Goal: Information Seeking & Learning: Learn about a topic

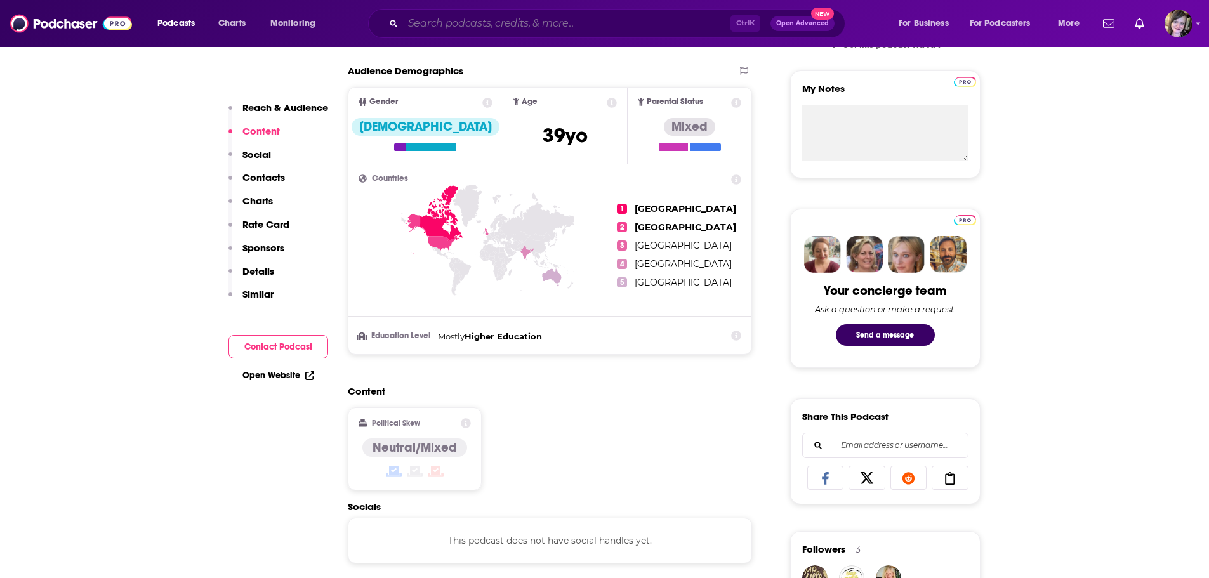
click at [419, 24] on input "Search podcasts, credits, & more..." at bounding box center [566, 23] width 327 height 20
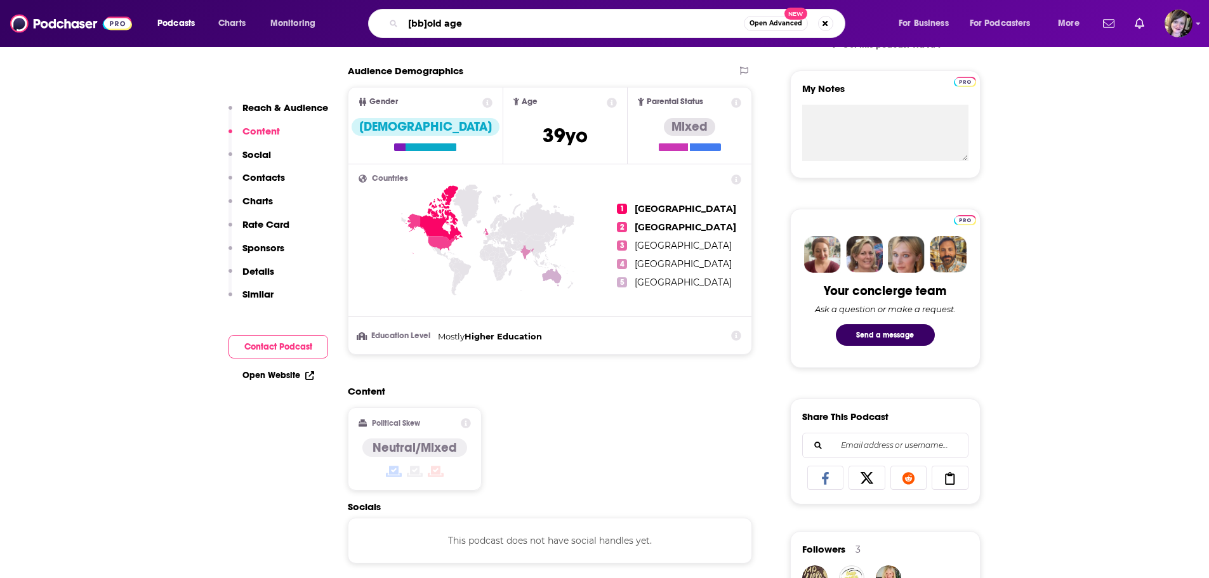
type input "[b]old age"
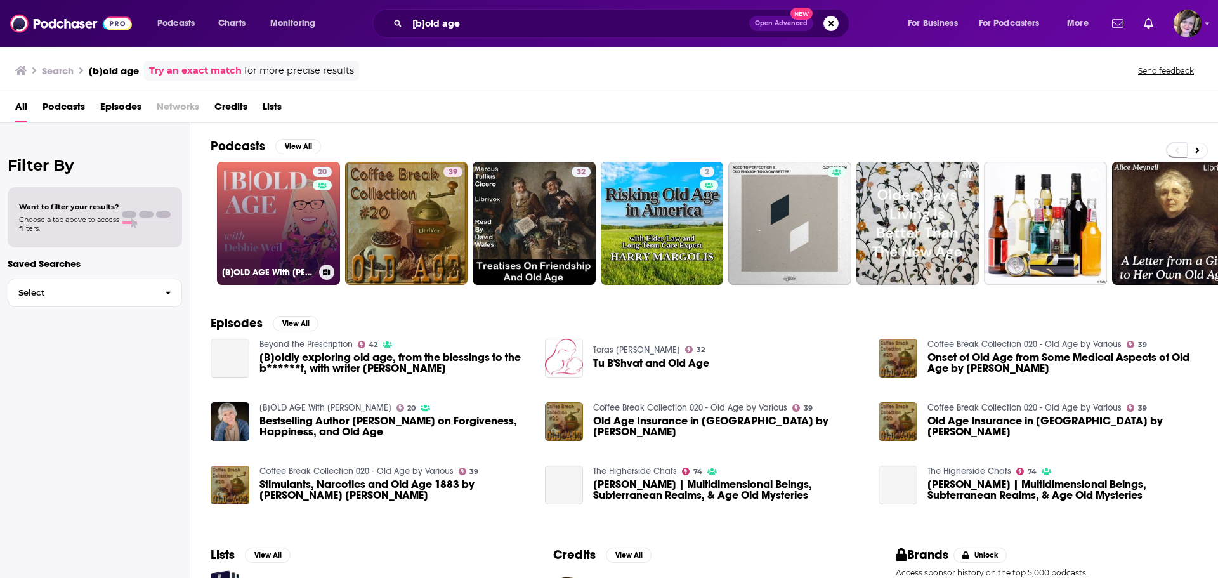
click at [264, 208] on link "20 [B]OLD AGE With [PERSON_NAME]" at bounding box center [278, 223] width 123 height 123
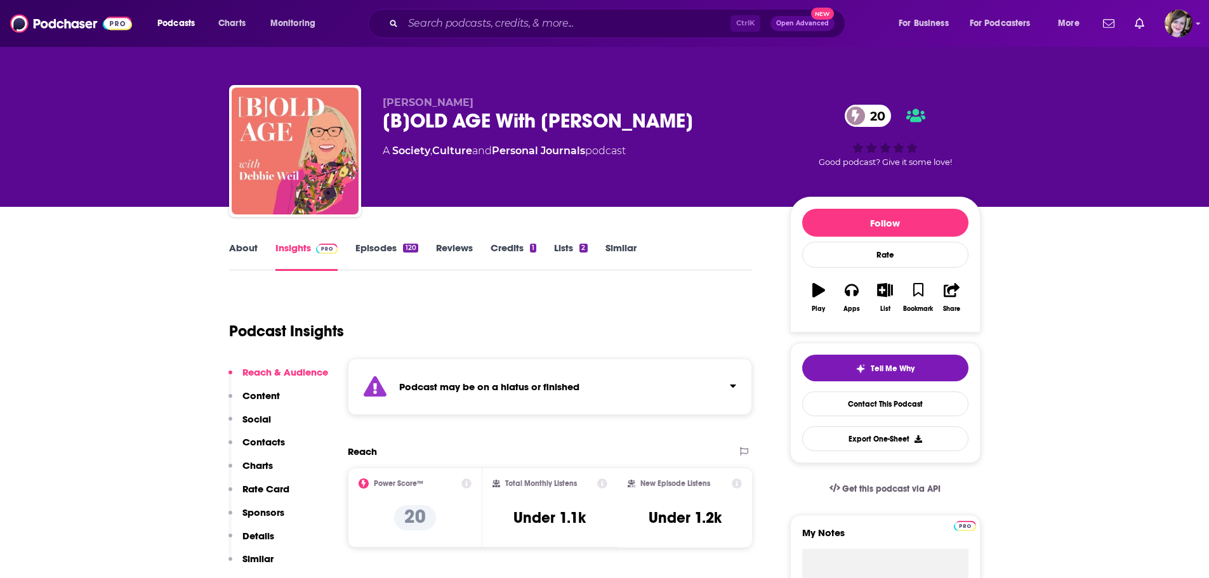
click at [239, 247] on link "About" at bounding box center [243, 256] width 29 height 29
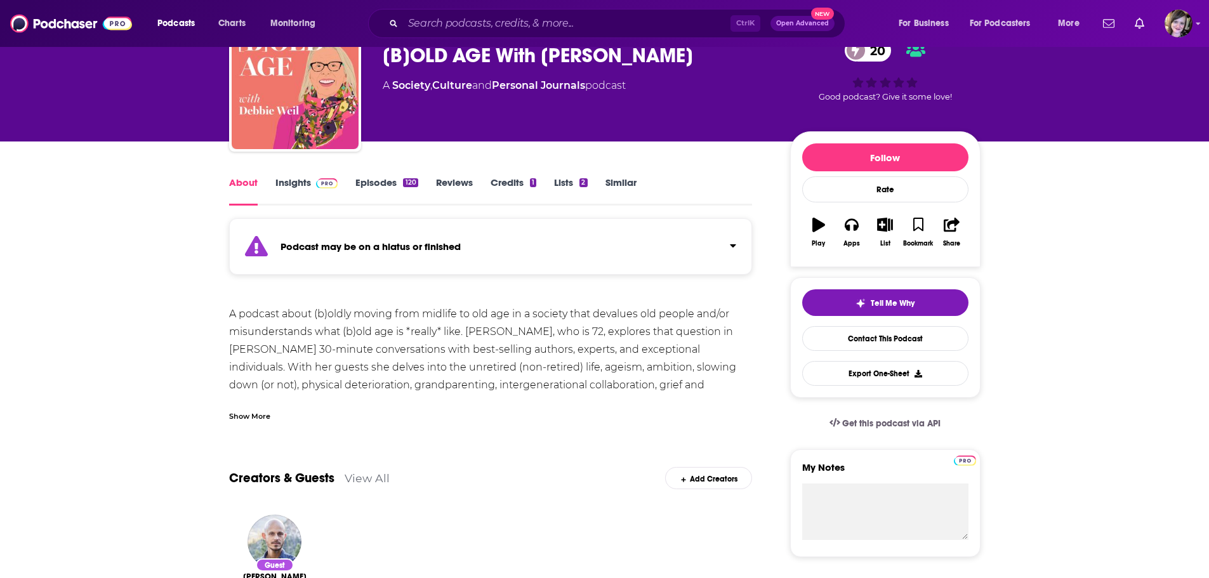
scroll to position [254, 0]
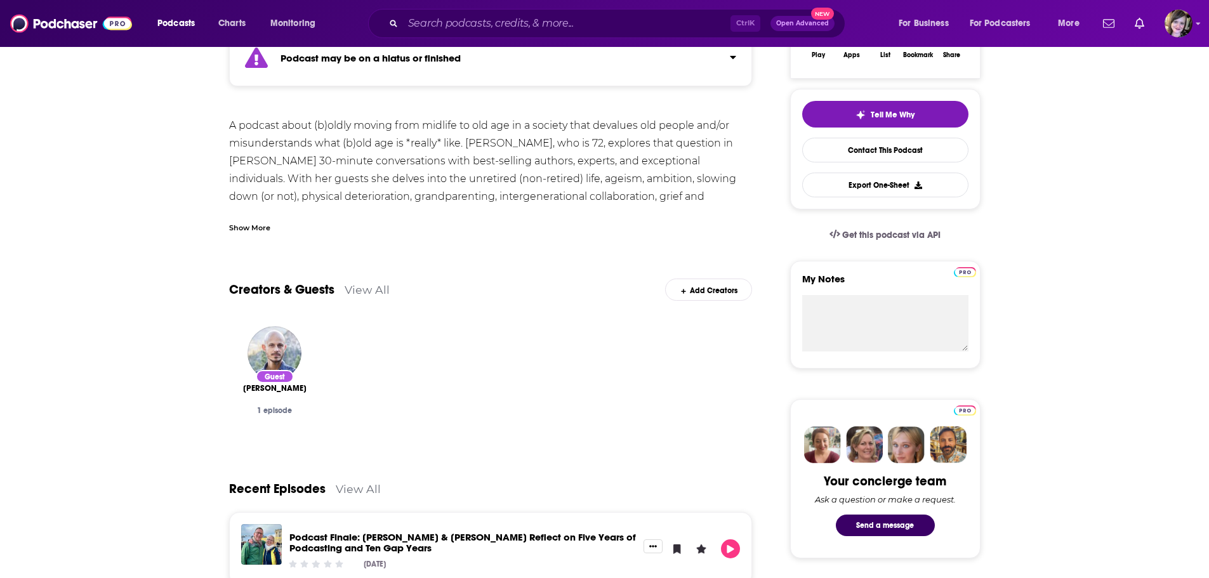
click at [246, 228] on div "Show More" at bounding box center [249, 227] width 41 height 12
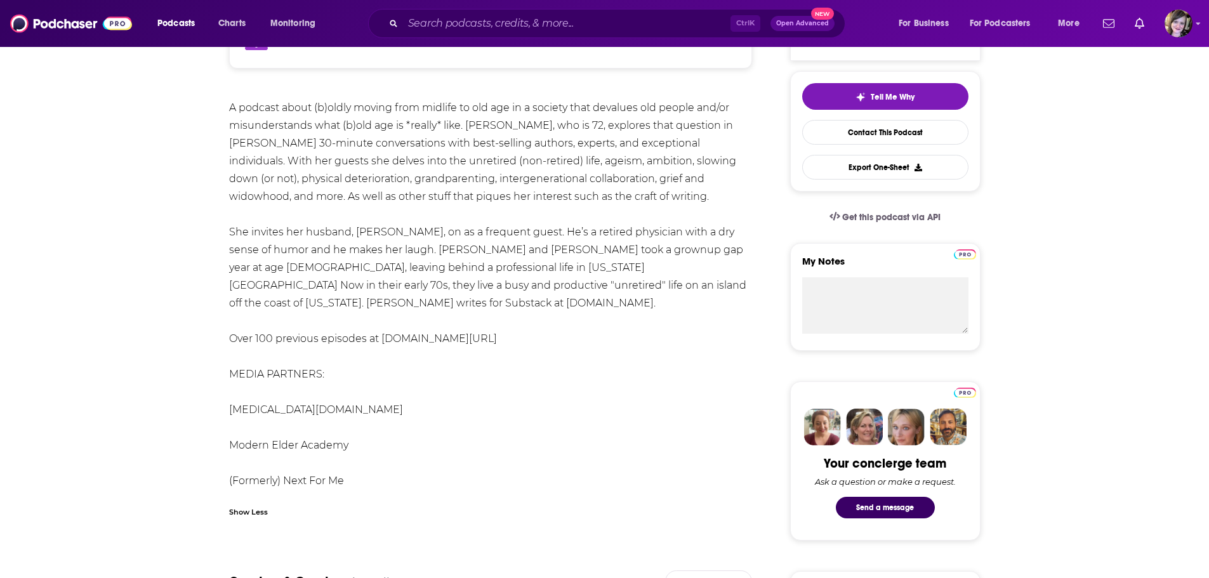
scroll to position [0, 0]
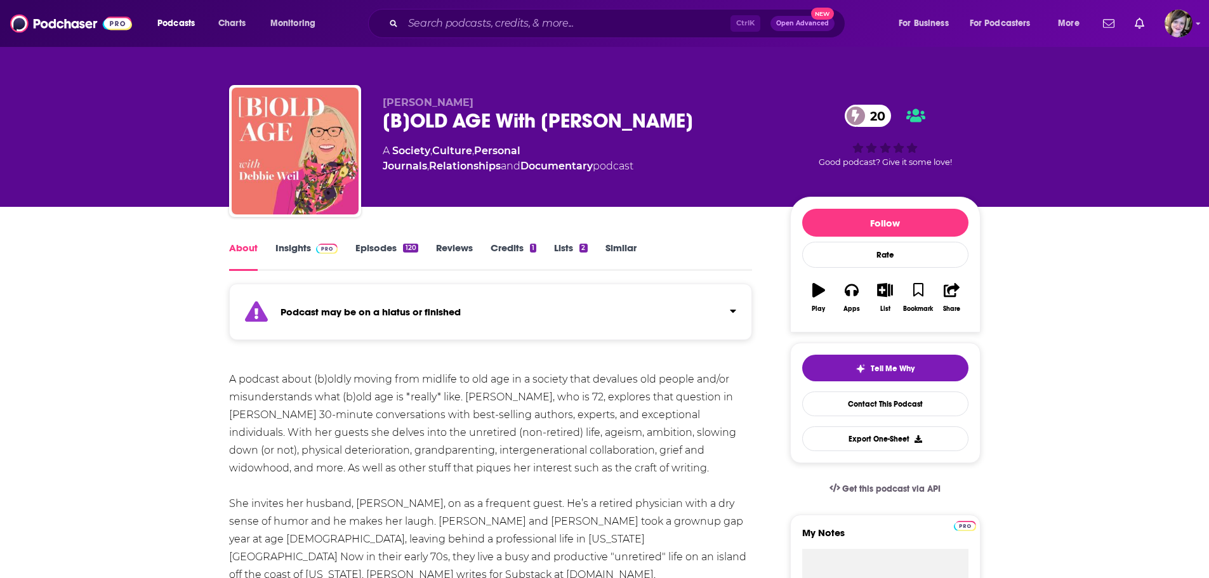
click at [293, 248] on link "Insights" at bounding box center [306, 256] width 63 height 29
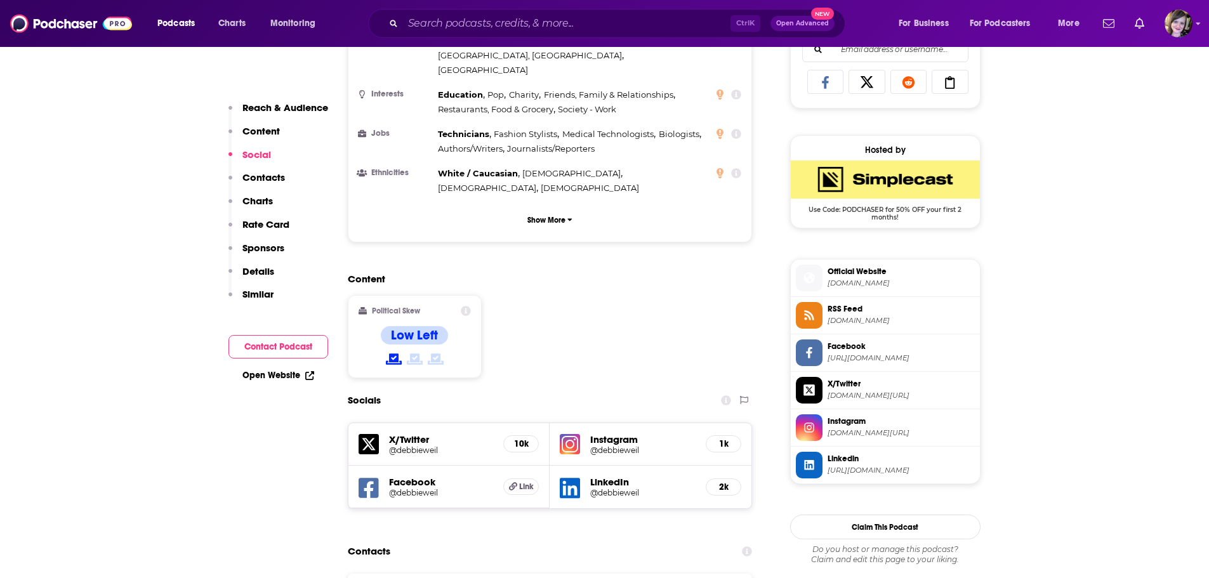
scroll to position [952, 0]
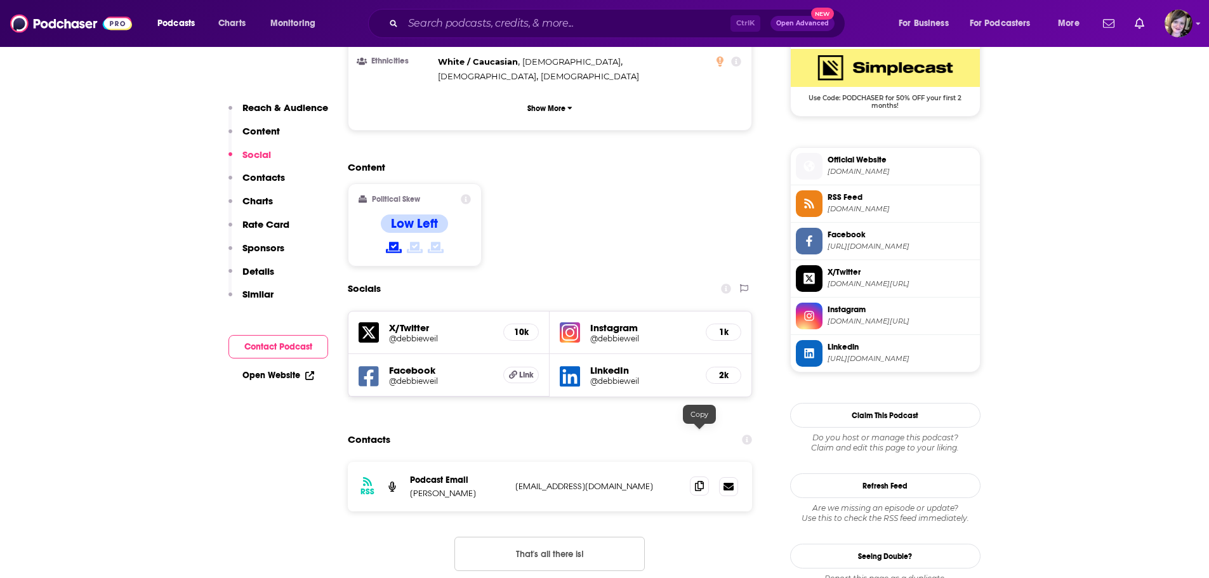
click at [696, 477] on span at bounding box center [699, 486] width 19 height 19
